Goal: Information Seeking & Learning: Find specific fact

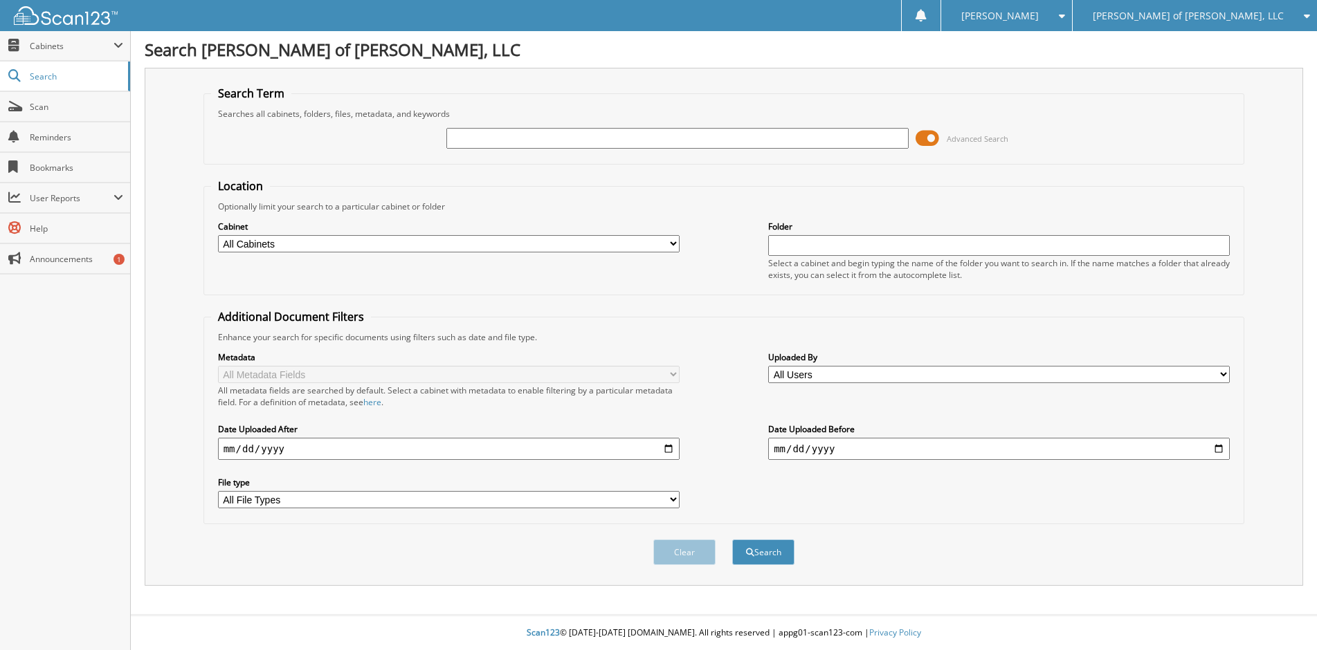
paste input "F25452A"
type input "F25452A"
click at [754, 540] on div "Search" at bounding box center [763, 552] width 65 height 28
click at [748, 548] on button "Search" at bounding box center [763, 553] width 62 height 26
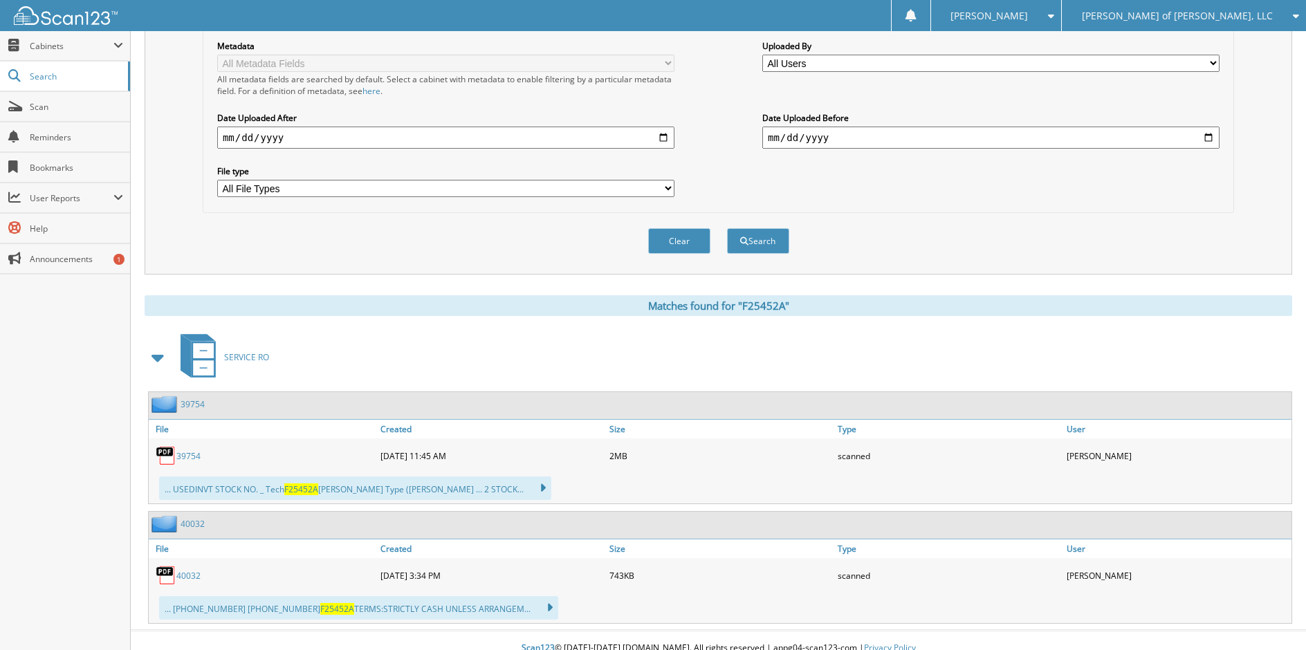
scroll to position [327, 0]
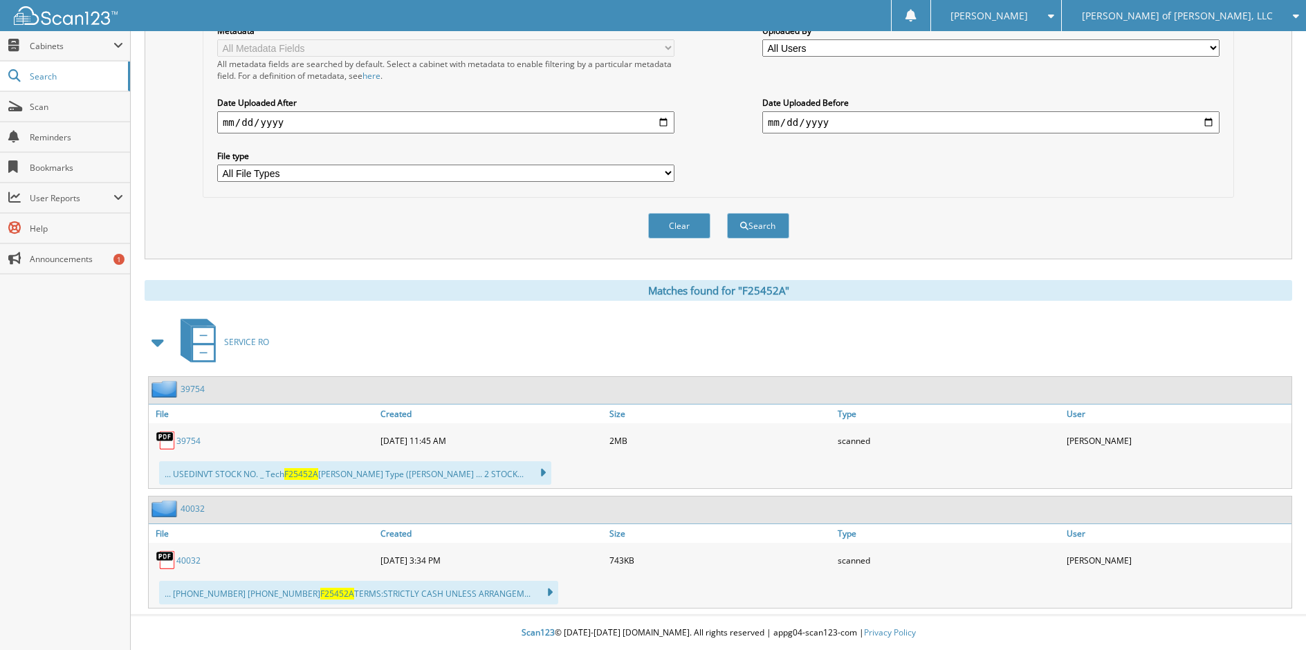
click at [188, 441] on link "39754" at bounding box center [188, 441] width 24 height 12
click at [183, 436] on link "39754" at bounding box center [188, 441] width 24 height 12
click at [191, 559] on link "40032" at bounding box center [188, 561] width 24 height 12
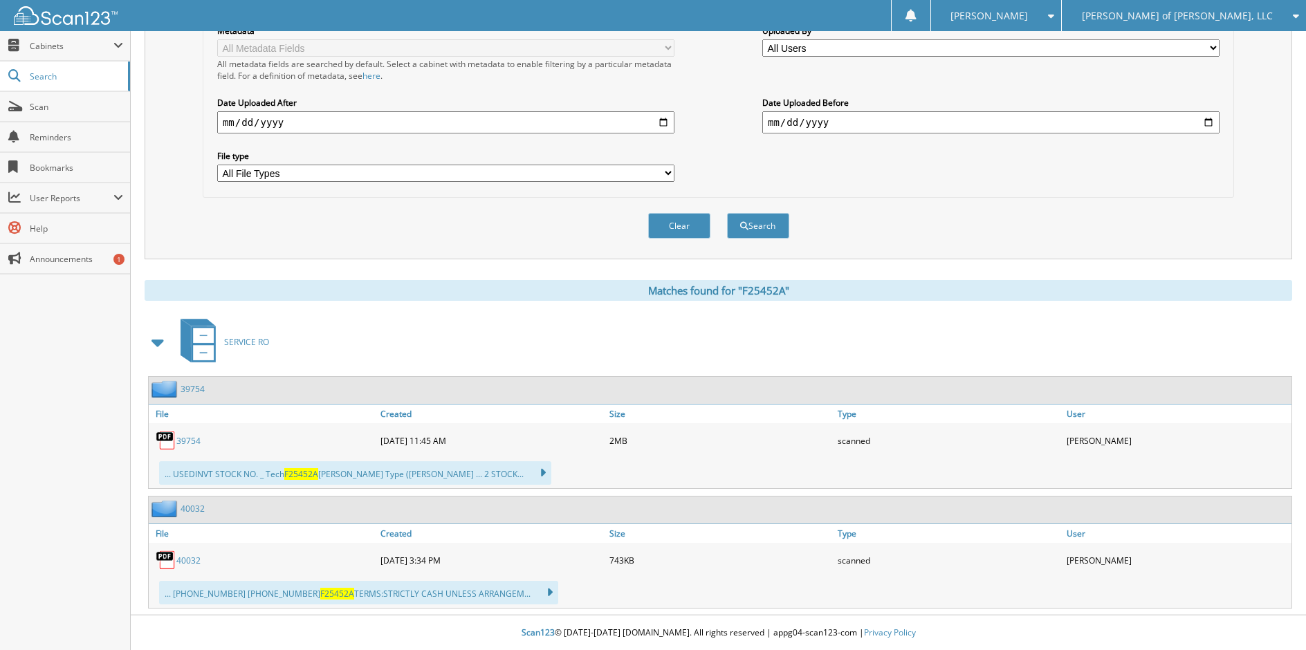
click at [191, 560] on link "40032" at bounding box center [188, 561] width 24 height 12
click at [189, 437] on link "39754" at bounding box center [188, 441] width 24 height 12
click at [192, 440] on link "39754" at bounding box center [188, 441] width 24 height 12
click at [55, 86] on link "Search" at bounding box center [65, 77] width 130 height 30
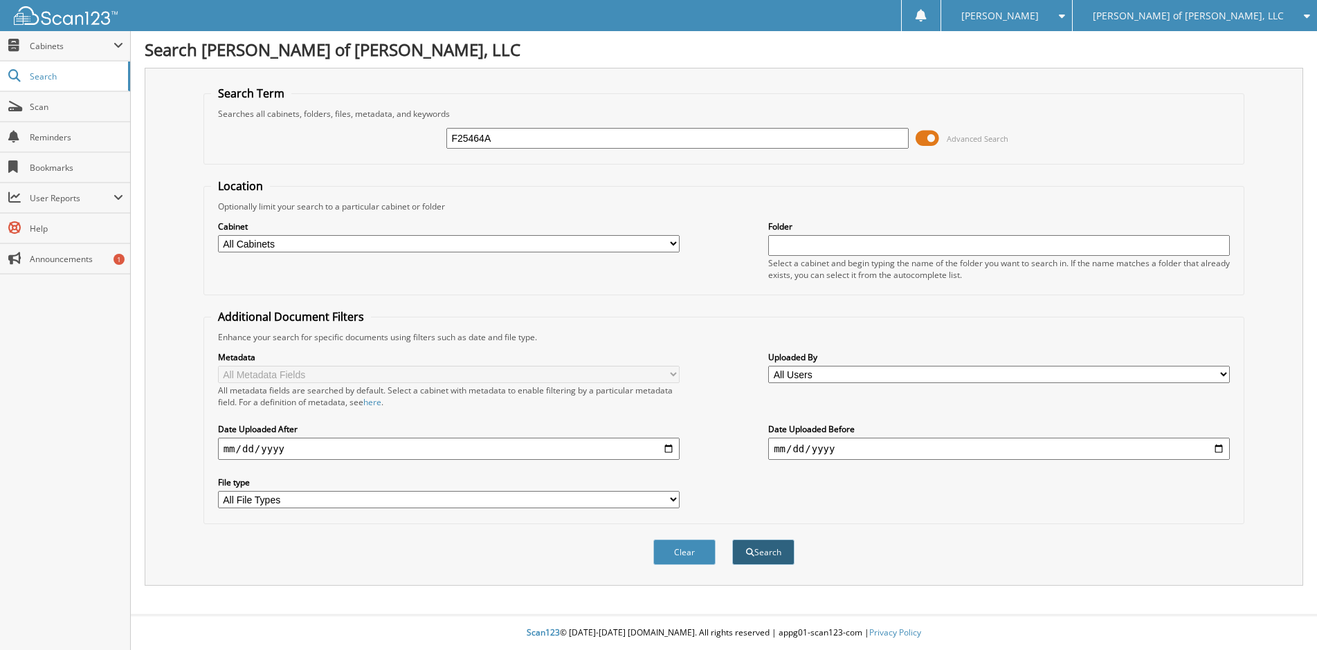
type input "F25464A"
click at [768, 548] on button "Search" at bounding box center [763, 553] width 62 height 26
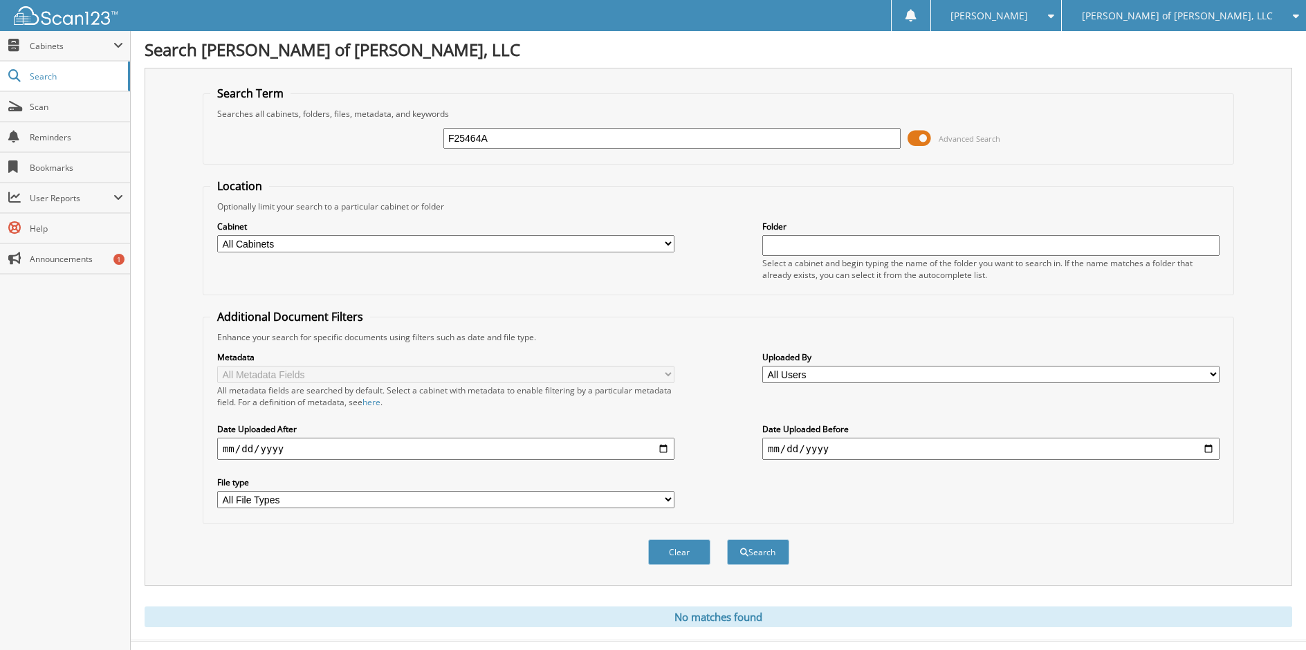
click at [504, 140] on input "F25464A" at bounding box center [672, 138] width 457 height 21
type input "F25464"
click at [765, 554] on button "Search" at bounding box center [758, 553] width 62 height 26
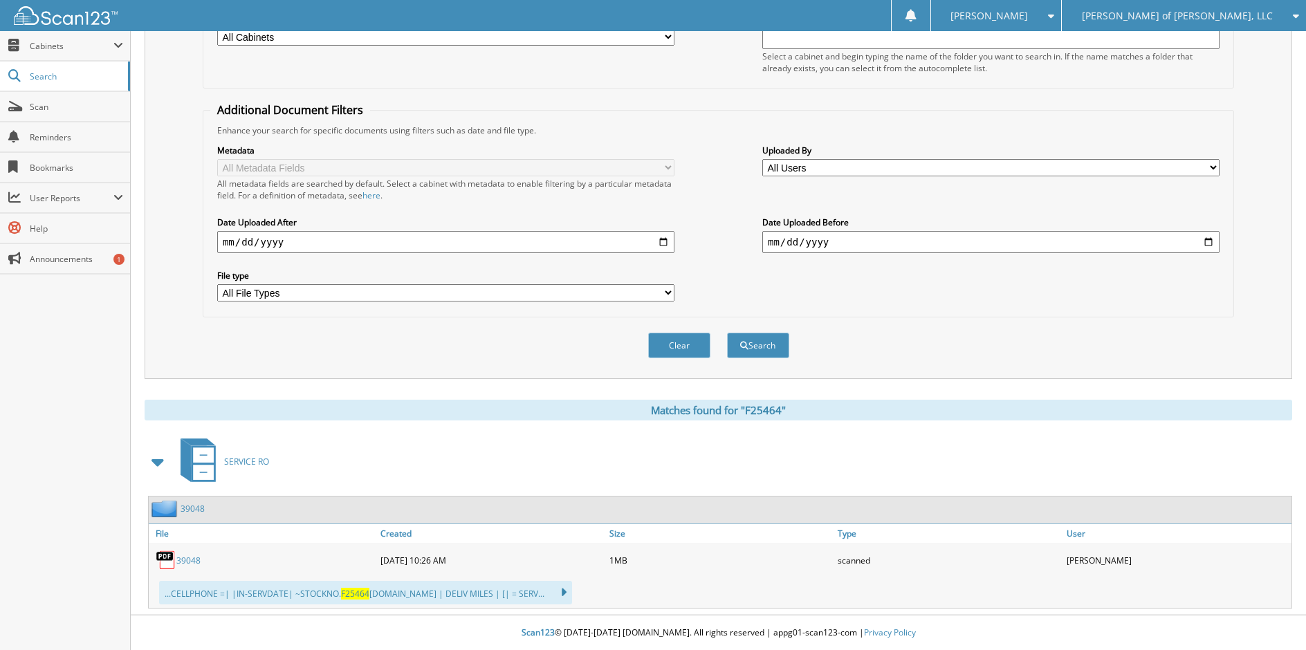
click at [188, 559] on link "39048" at bounding box center [188, 561] width 24 height 12
